Goal: Navigation & Orientation: Find specific page/section

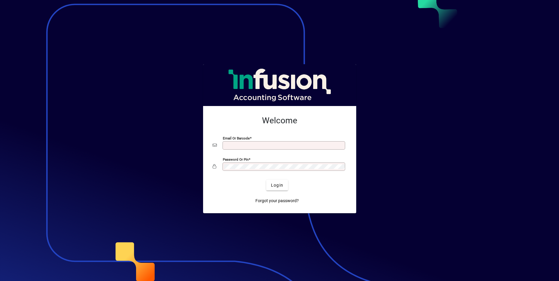
type input "**********"
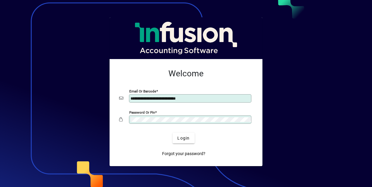
click at [314, 39] on div at bounding box center [186, 93] width 372 height 187
drag, startPoint x: 288, startPoint y: 33, endPoint x: 264, endPoint y: 55, distance: 32.6
click at [288, 33] on div at bounding box center [186, 93] width 372 height 187
click at [181, 137] on span "Login" at bounding box center [184, 138] width 12 height 6
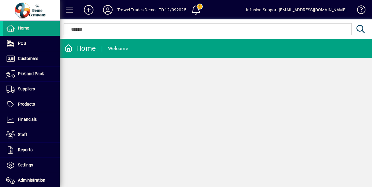
click at [193, 101] on div "Home Welcome" at bounding box center [216, 113] width 313 height 149
click at [209, 85] on div "Home Welcome" at bounding box center [216, 113] width 313 height 149
click at [256, 85] on div "Home Welcome" at bounding box center [216, 113] width 313 height 149
click at [145, 85] on div "Home Welcome" at bounding box center [216, 113] width 313 height 149
click at [108, 10] on icon at bounding box center [108, 10] width 12 height 10
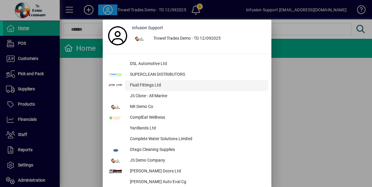
click at [134, 83] on div "Fluid Fittings Ltd" at bounding box center [196, 85] width 143 height 11
